Goal: Answer question/provide support

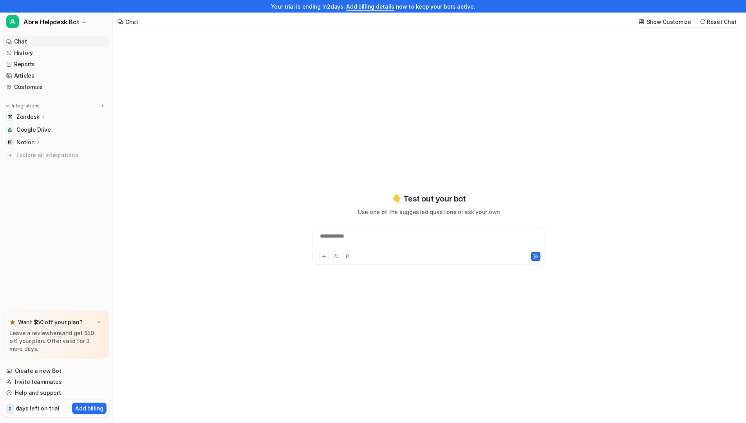
click at [340, 239] on div "**********" at bounding box center [428, 241] width 229 height 18
type textarea "**********"
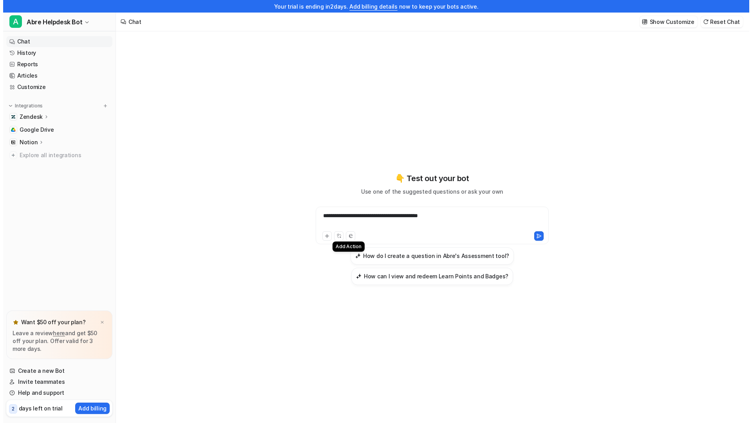
scroll to position [13, 0]
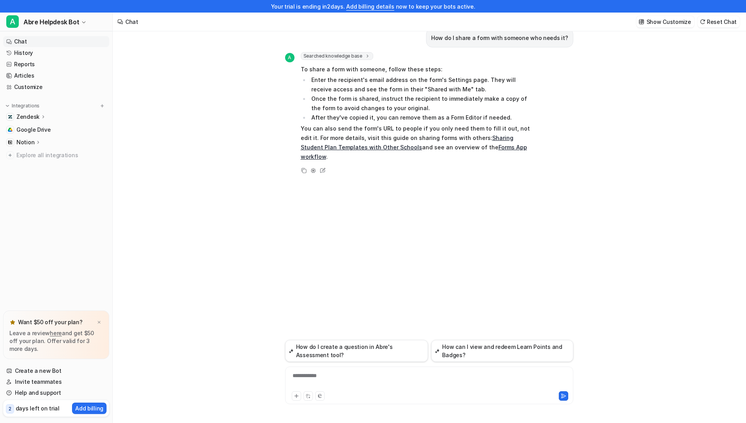
click at [480, 148] on link "Forms App workflow" at bounding box center [414, 152] width 226 height 16
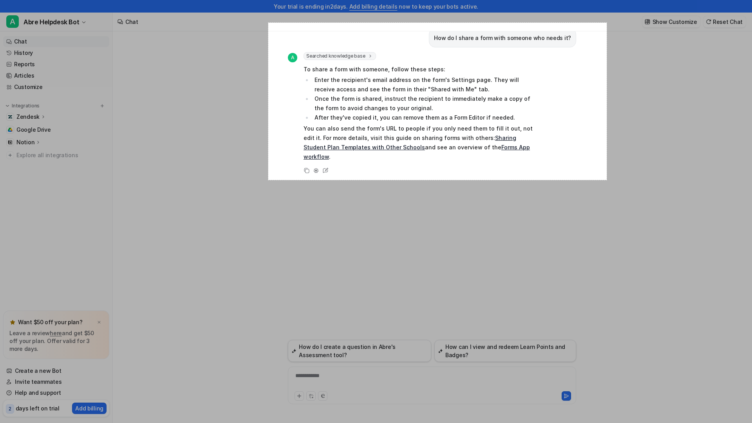
drag, startPoint x: 268, startPoint y: 23, endPoint x: 607, endPoint y: 180, distance: 373.0
click at [607, 180] on div "864 X 401" at bounding box center [376, 204] width 752 height 435
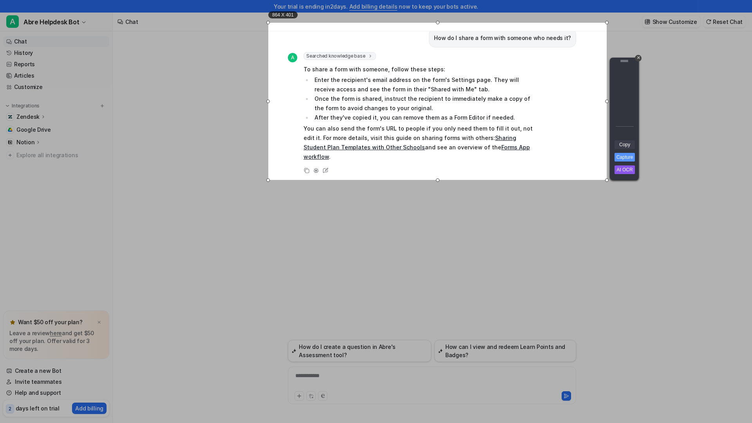
click at [626, 146] on link "Copy" at bounding box center [624, 144] width 20 height 9
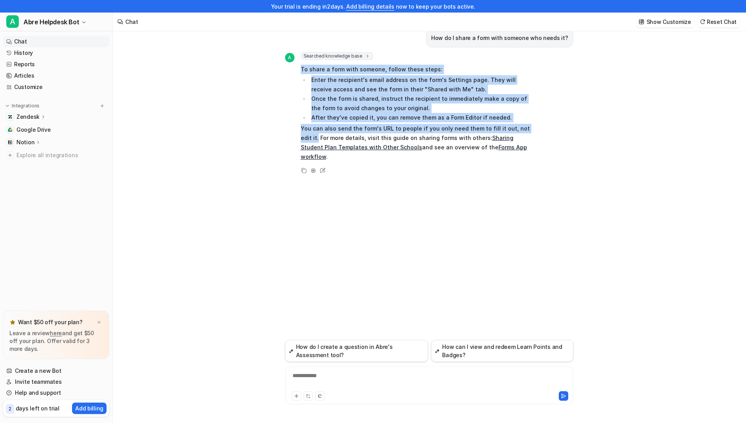
drag, startPoint x: 305, startPoint y: 137, endPoint x: 296, endPoint y: 67, distance: 70.7
click at [296, 67] on div "A Searched knowledge base search_queries : [ "how to share a form", "sharing fo…" at bounding box center [407, 107] width 245 height 110
copy span "To share a form with someone, follow these steps: Enter the recipient's email a…"
click at [499, 137] on link "Sharing Student Plan Templates with Other Schools" at bounding box center [407, 142] width 213 height 16
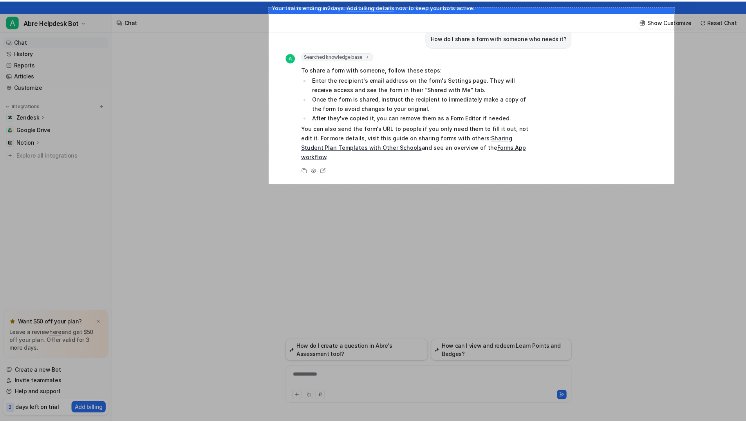
scroll to position [0, 0]
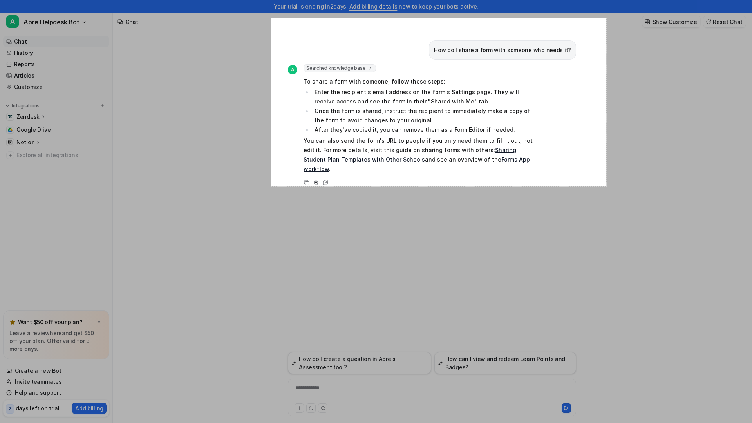
drag, startPoint x: 271, startPoint y: 6, endPoint x: 606, endPoint y: 186, distance: 380.4
click at [606, 186] on div "856 X 428" at bounding box center [376, 217] width 752 height 435
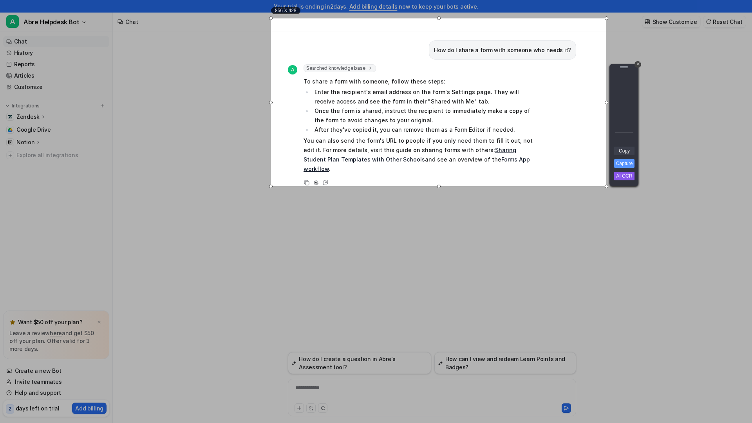
click at [632, 151] on link "Copy" at bounding box center [624, 150] width 20 height 9
